Goal: Find specific page/section

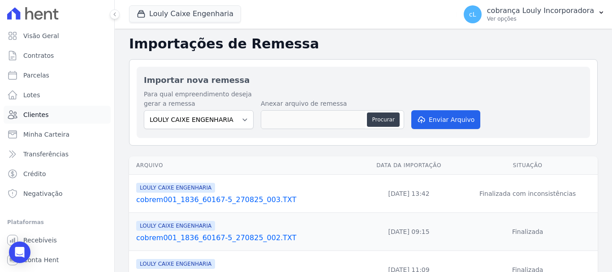
click at [39, 114] on span "Clientes" at bounding box center [35, 114] width 25 height 9
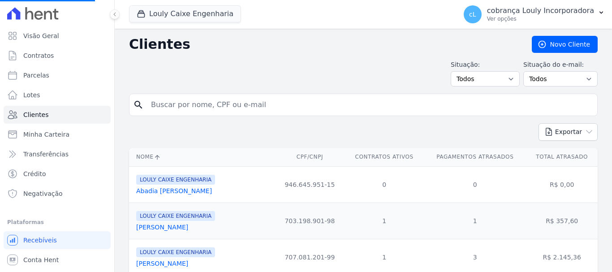
click at [196, 106] on input "search" at bounding box center [369, 105] width 448 height 18
paste input "[PERSON_NAME]"
type input "[PERSON_NAME]"
